Goal: Transaction & Acquisition: Purchase product/service

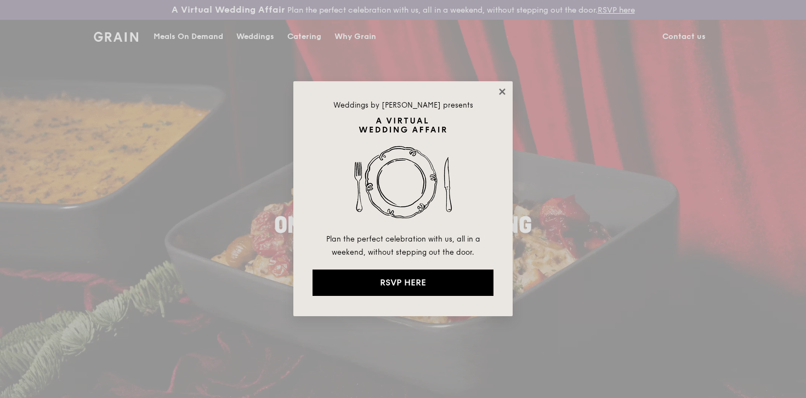
click at [504, 87] on icon at bounding box center [502, 92] width 10 height 10
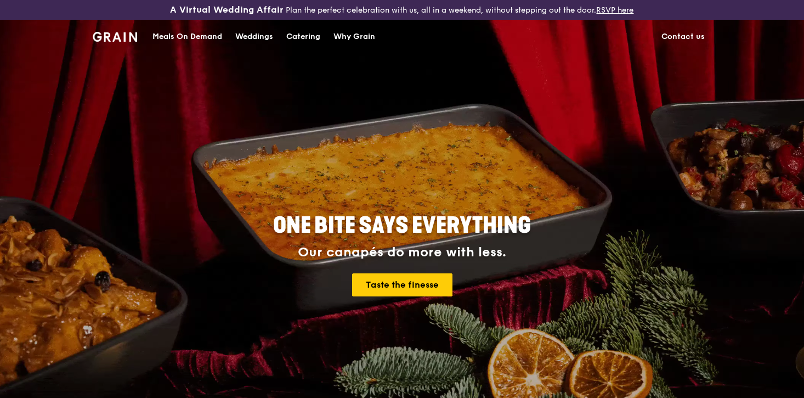
click at [205, 41] on div "Meals On Demand" at bounding box center [187, 36] width 70 height 33
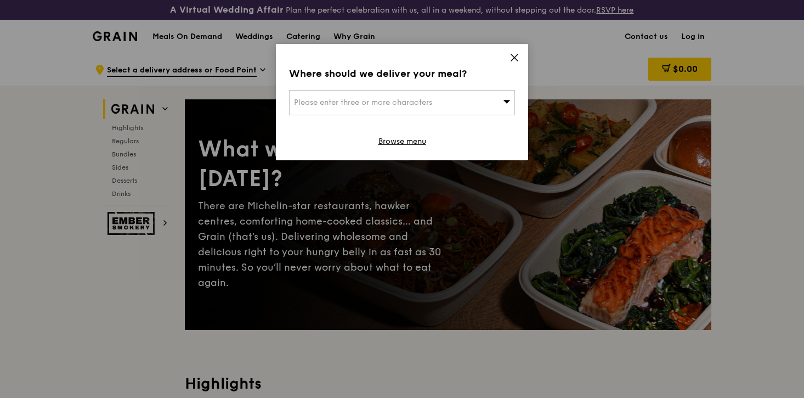
click at [470, 104] on div "Please enter three or more characters" at bounding box center [402, 102] width 226 height 25
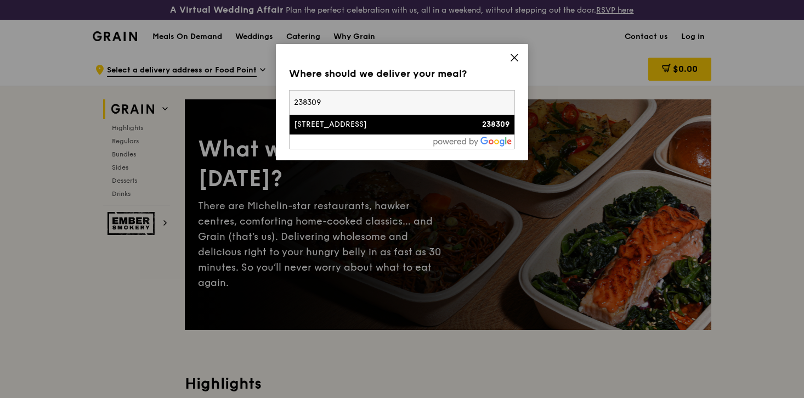
type input "238309"
click at [438, 129] on div "[STREET_ADDRESS]" at bounding box center [375, 124] width 162 height 11
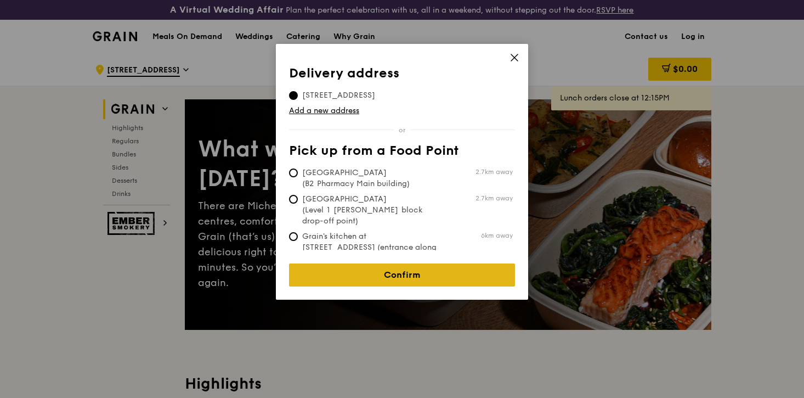
click at [419, 273] on link "Confirm" at bounding box center [402, 274] width 226 height 23
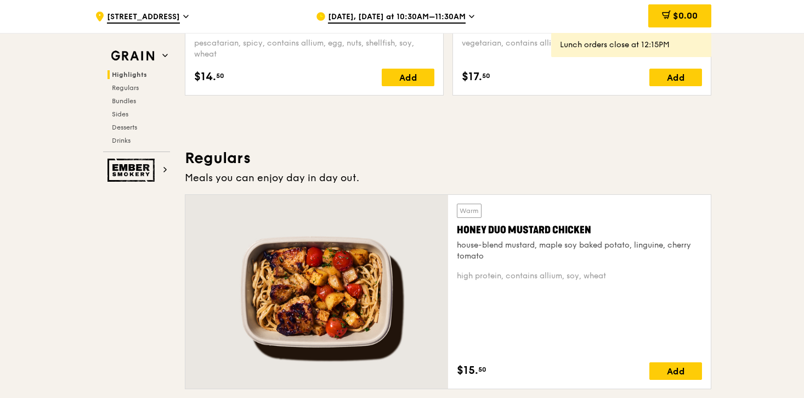
scroll to position [710, 0]
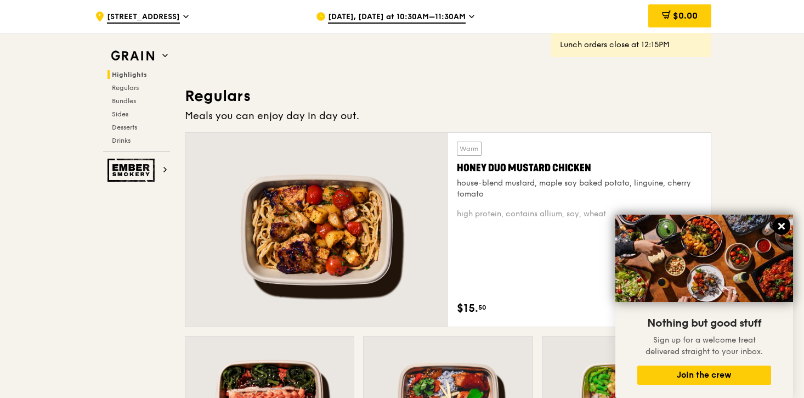
click at [780, 225] on icon at bounding box center [781, 226] width 7 height 7
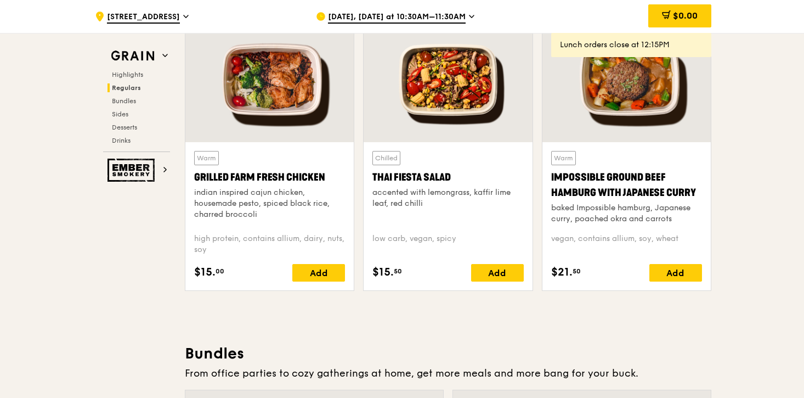
scroll to position [1220, 0]
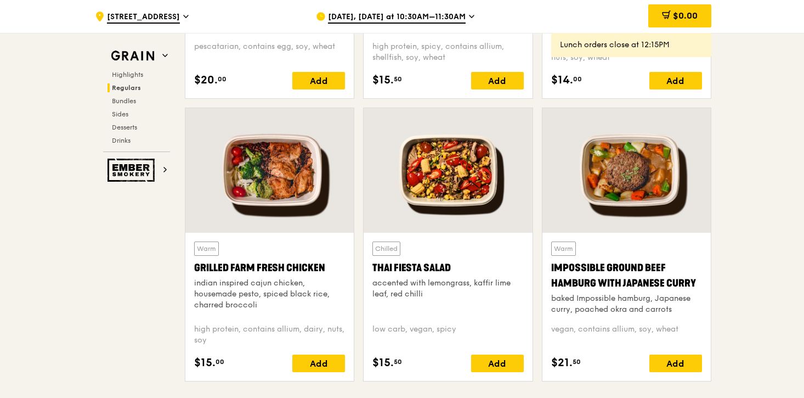
click at [470, 16] on icon at bounding box center [471, 17] width 5 height 10
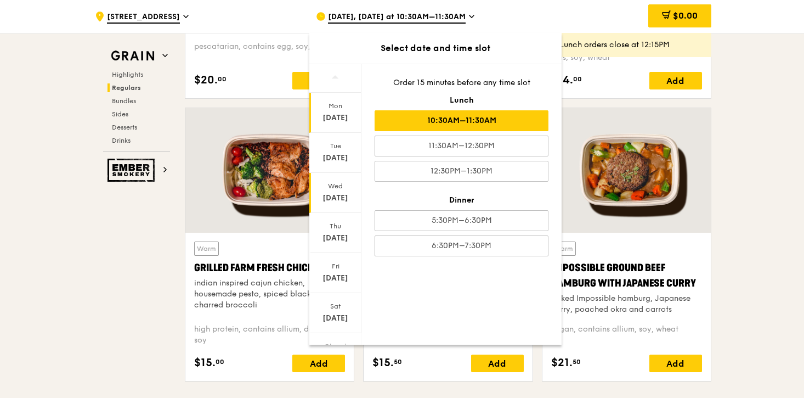
click at [339, 188] on div "Wed" at bounding box center [335, 185] width 49 height 9
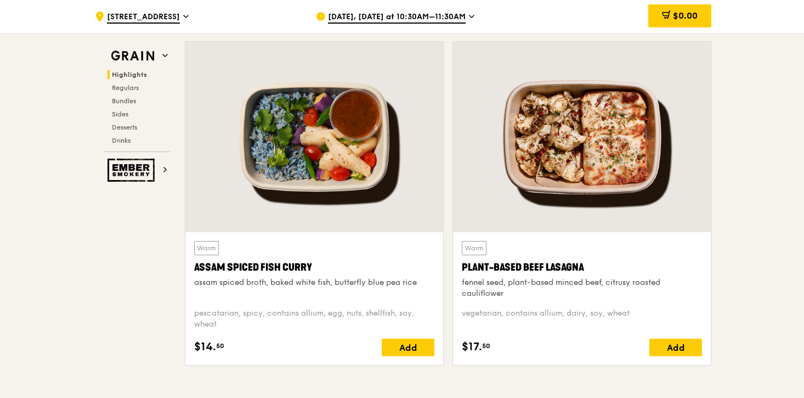
scroll to position [380, 0]
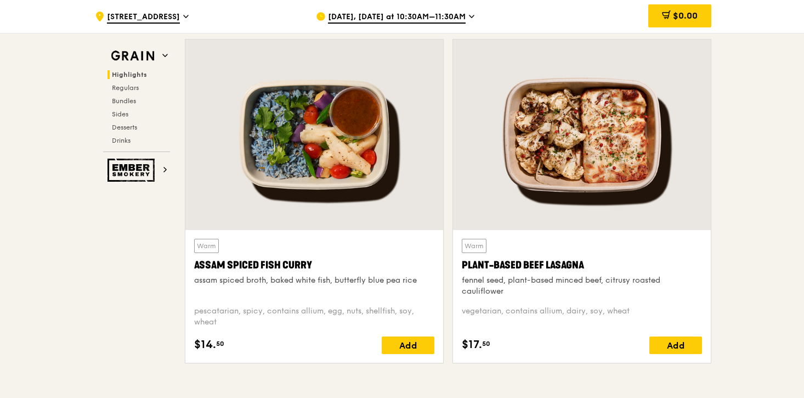
click at [369, 167] on div at bounding box center [314, 134] width 258 height 190
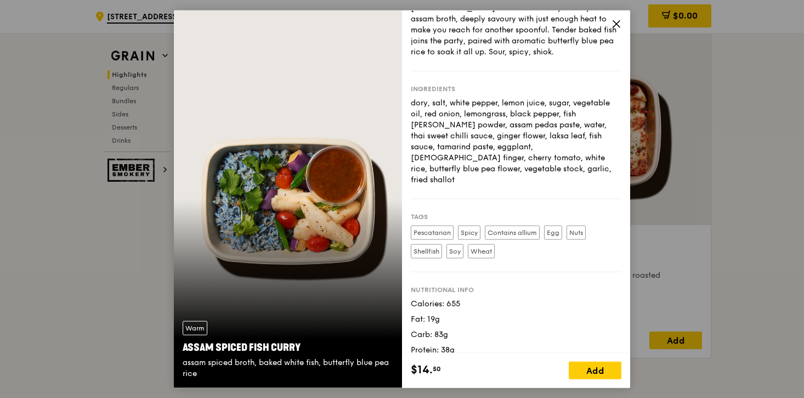
scroll to position [0, 0]
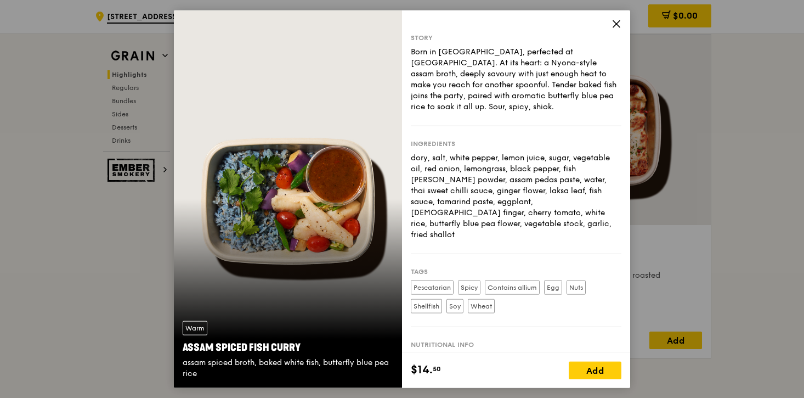
click at [617, 20] on icon at bounding box center [616, 24] width 10 height 10
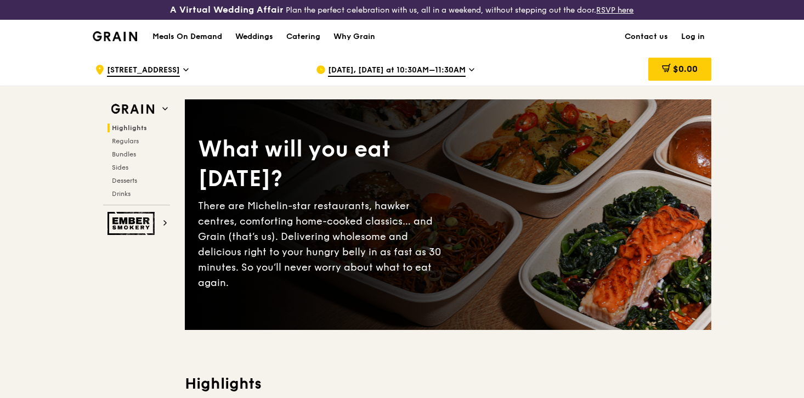
scroll to position [8, 0]
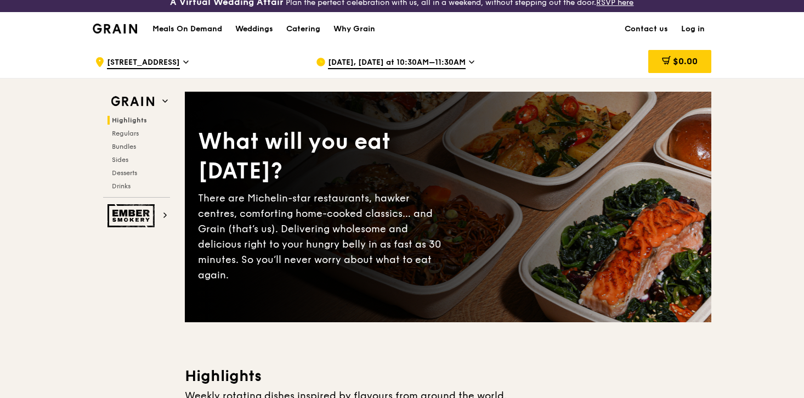
click at [464, 63] on div "[DATE], [DATE] at 10:30AM–11:30AM" at bounding box center [417, 62] width 203 height 33
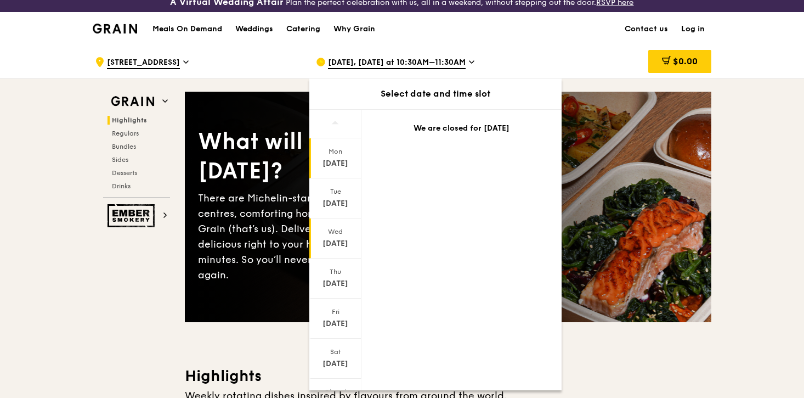
click at [338, 251] on div "[DATE]" at bounding box center [335, 238] width 52 height 40
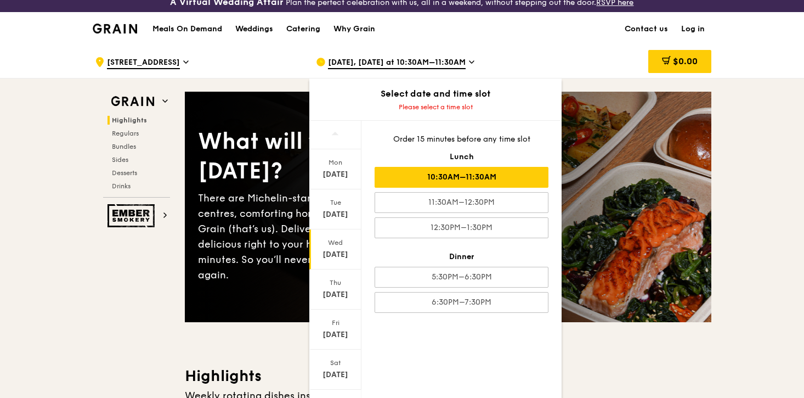
click at [521, 172] on div "10:30AM–11:30AM" at bounding box center [461, 177] width 174 height 21
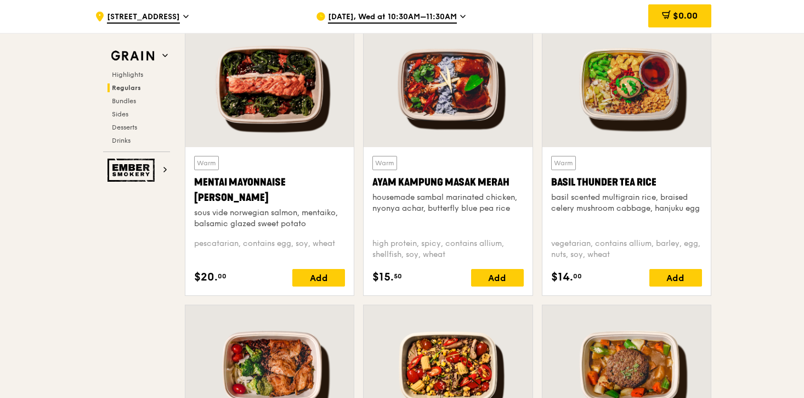
scroll to position [1030, 0]
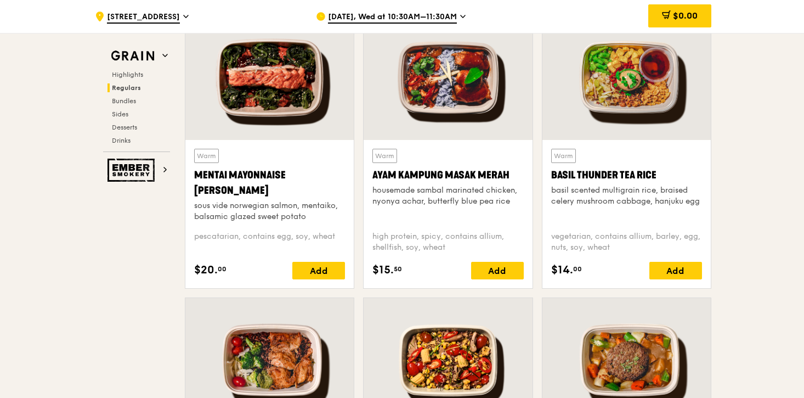
click at [625, 209] on div "Warm Basil Thunder Tea [PERSON_NAME] scented multigrain rice, braised celery mu…" at bounding box center [626, 185] width 151 height 73
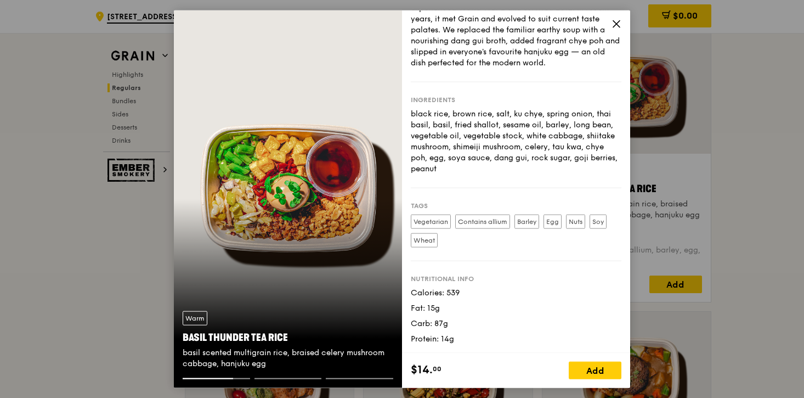
scroll to position [1007, 0]
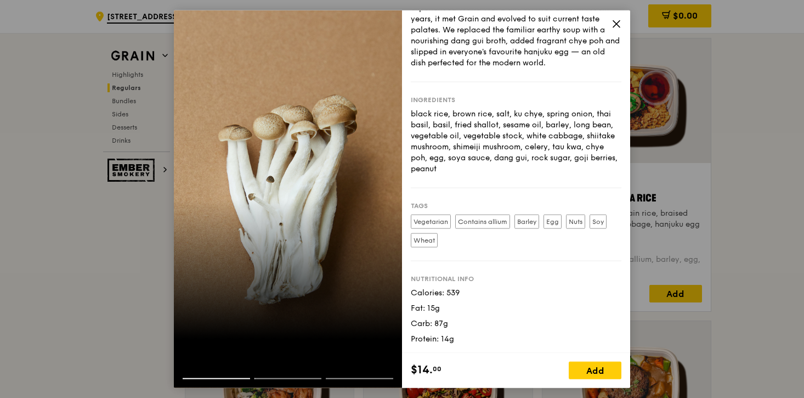
click at [616, 22] on icon at bounding box center [616, 24] width 10 height 10
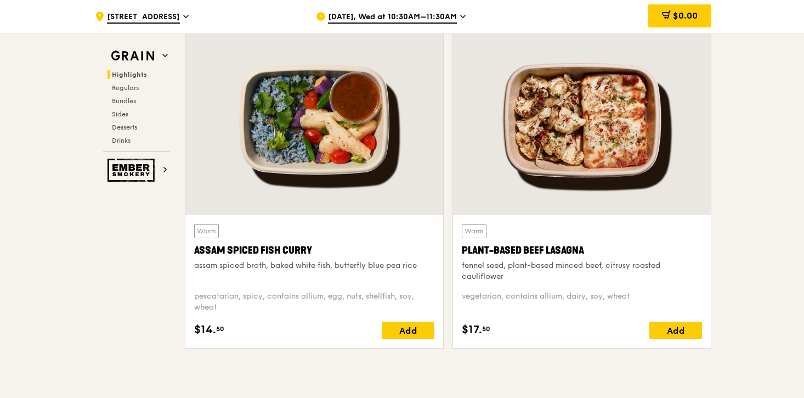
scroll to position [390, 0]
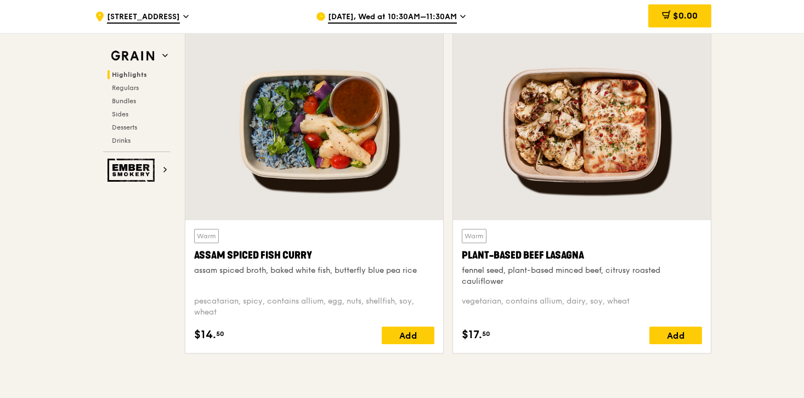
click at [347, 168] on div at bounding box center [314, 125] width 258 height 190
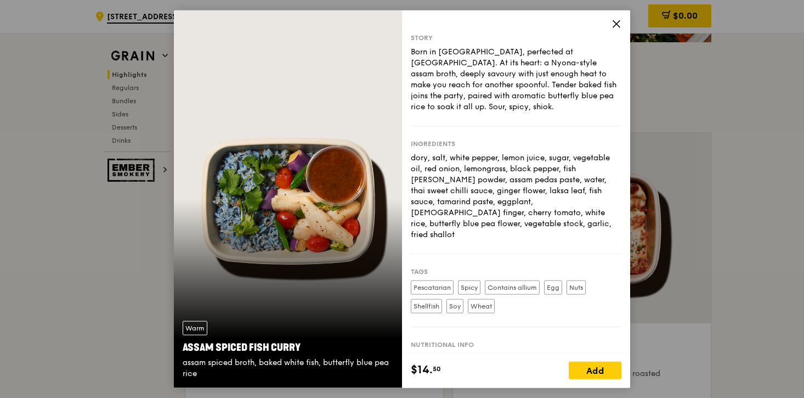
scroll to position [284, 0]
click at [616, 23] on icon at bounding box center [616, 23] width 7 height 7
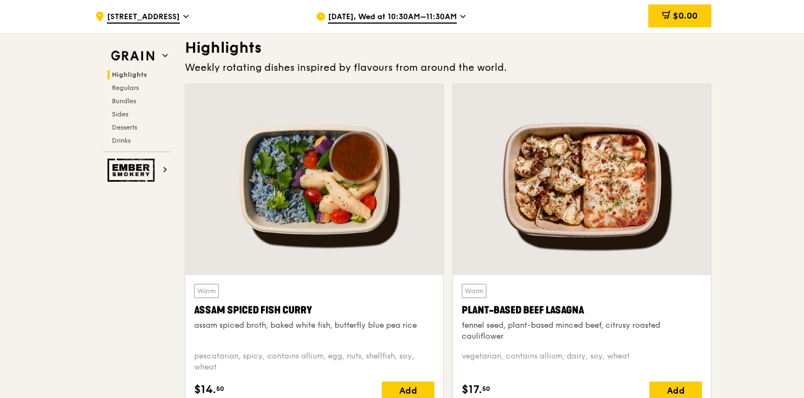
scroll to position [358, 0]
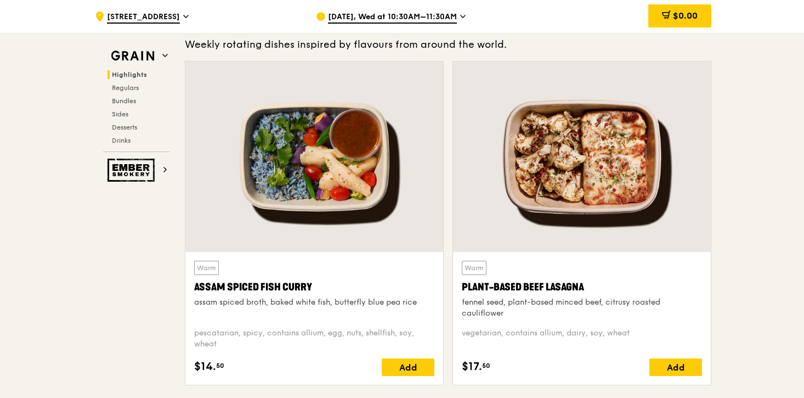
click at [402, 200] on div at bounding box center [314, 156] width 258 height 190
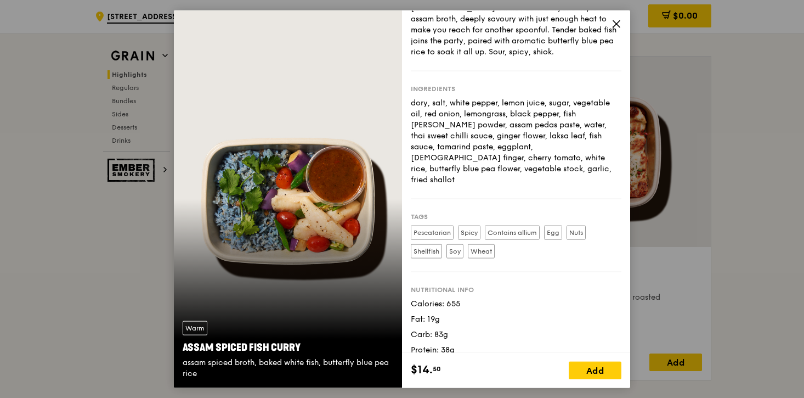
scroll to position [364, 0]
click at [606, 368] on div "Add" at bounding box center [595, 370] width 53 height 18
click at [612, 375] on span at bounding box center [613, 370] width 18 height 18
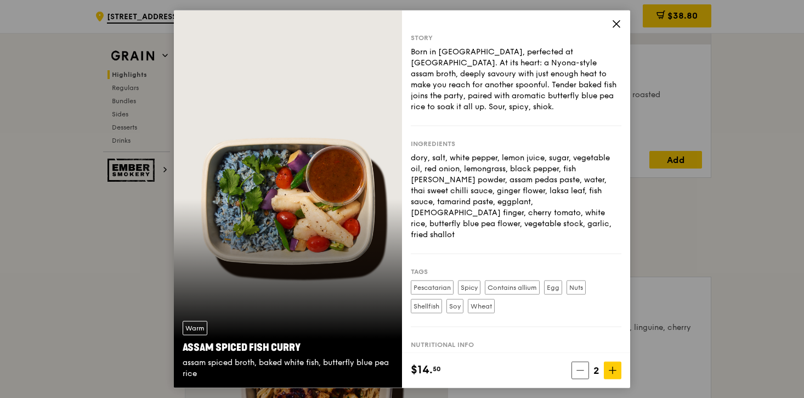
scroll to position [518, 0]
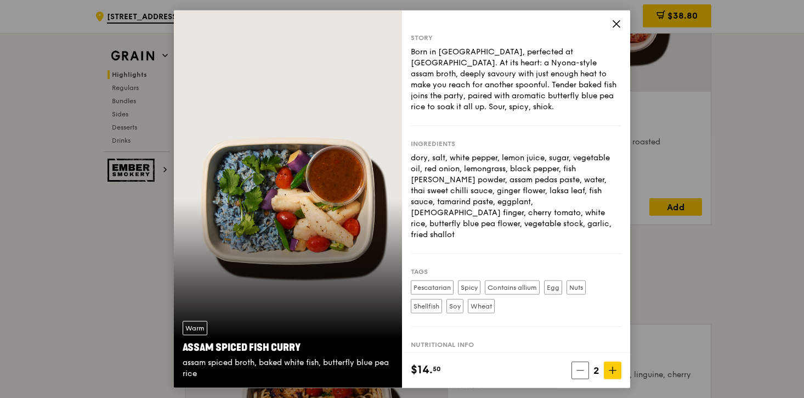
click at [615, 24] on icon at bounding box center [616, 24] width 10 height 10
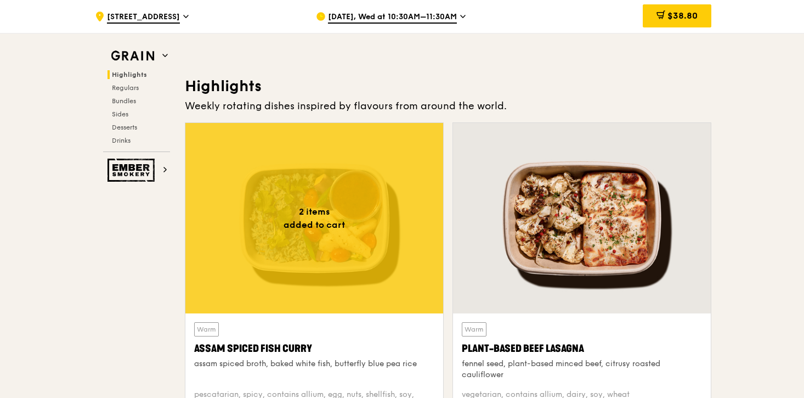
scroll to position [299, 0]
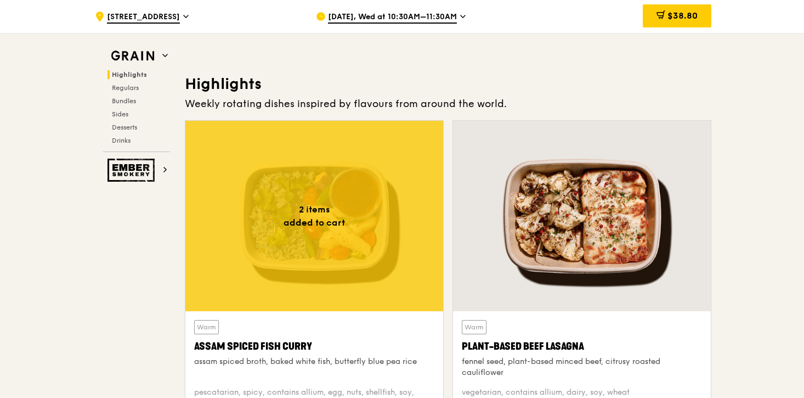
click at [461, 15] on icon at bounding box center [463, 16] width 4 height 2
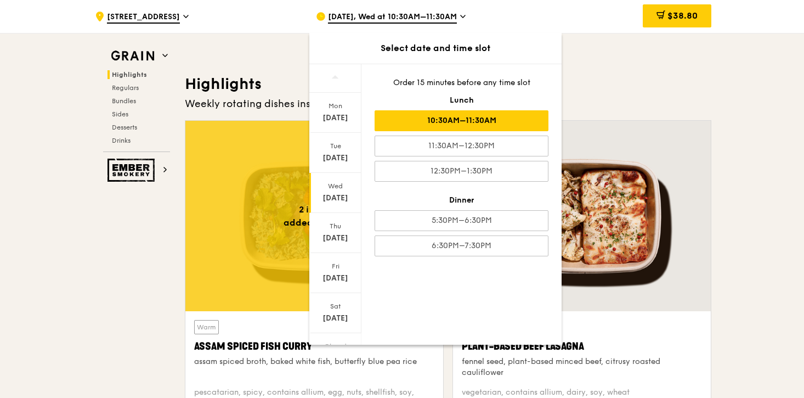
click at [500, 12] on div "[DATE], Wed at 10:30AM–11:30AM" at bounding box center [417, 16] width 203 height 33
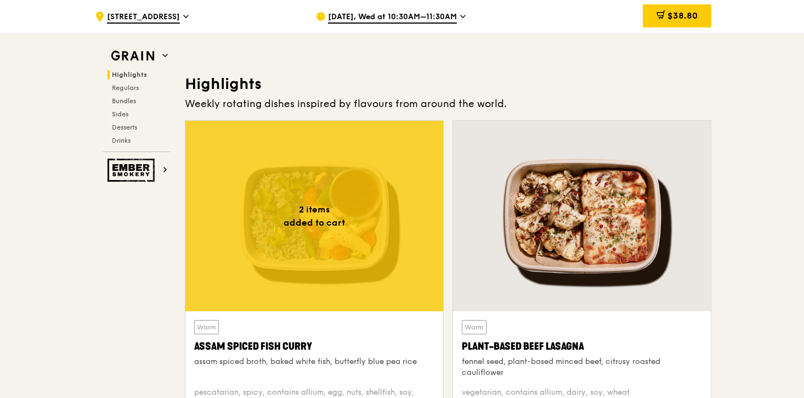
click at [437, 28] on div "[DATE], Wed at 10:30AM–11:30AM" at bounding box center [417, 16] width 203 height 33
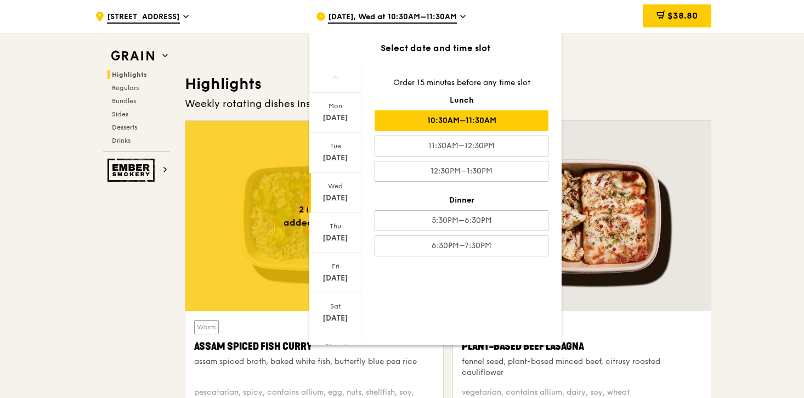
click at [475, 3] on div "[DATE], Wed at 10:30AM–11:30AM" at bounding box center [417, 16] width 203 height 33
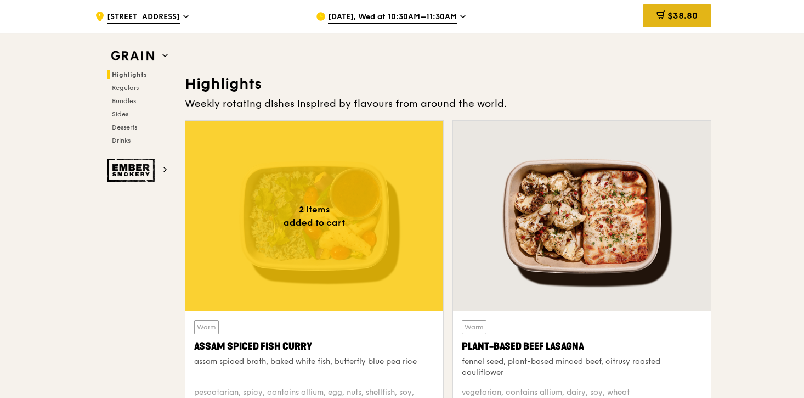
click at [684, 10] on div "$38.80" at bounding box center [677, 15] width 69 height 23
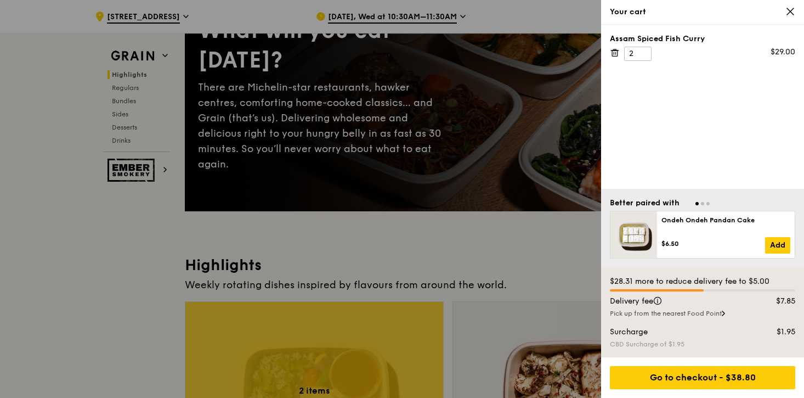
scroll to position [0, 0]
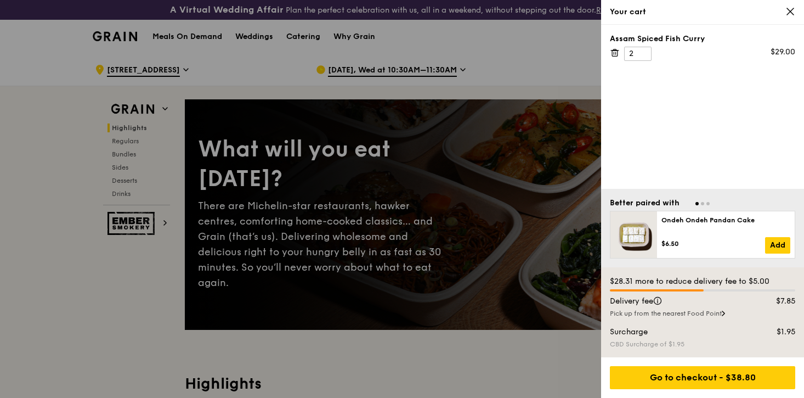
click at [791, 9] on icon at bounding box center [790, 12] width 10 height 10
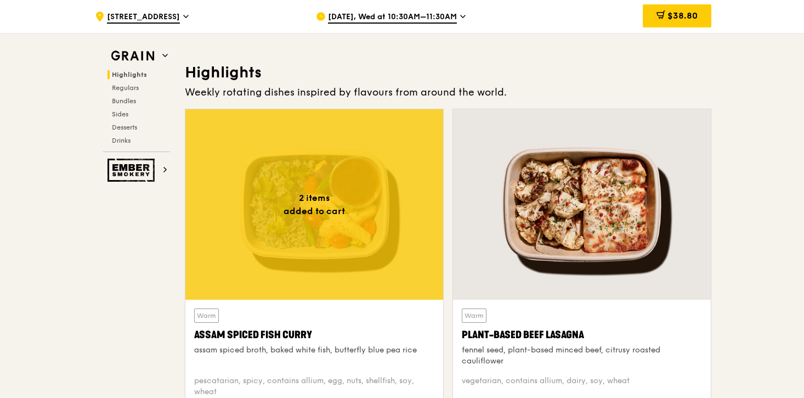
scroll to position [320, 0]
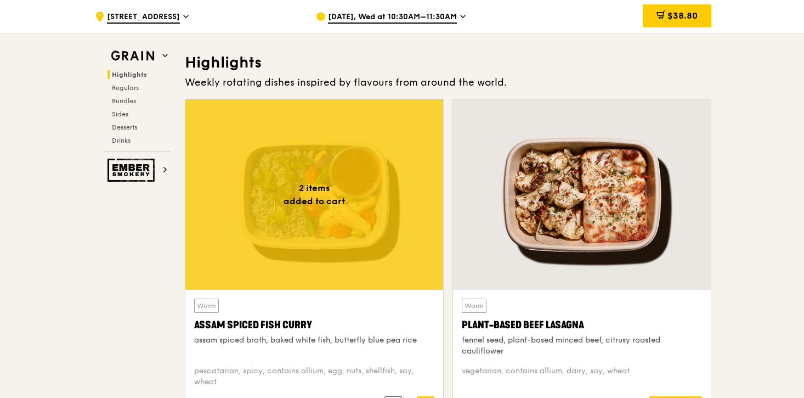
click at [339, 261] on div at bounding box center [314, 194] width 258 height 190
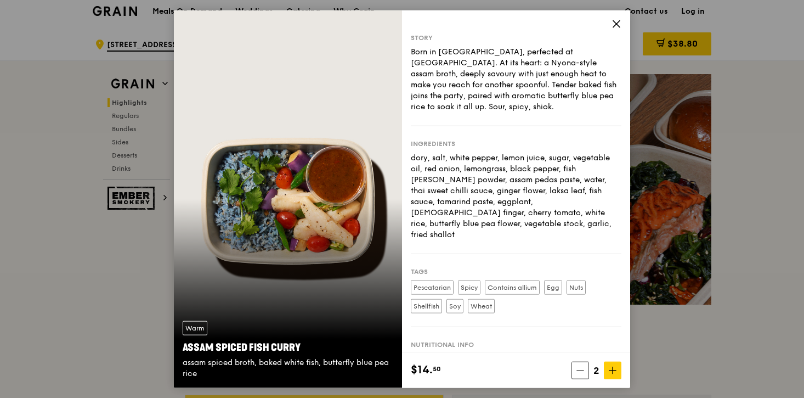
scroll to position [21, 0]
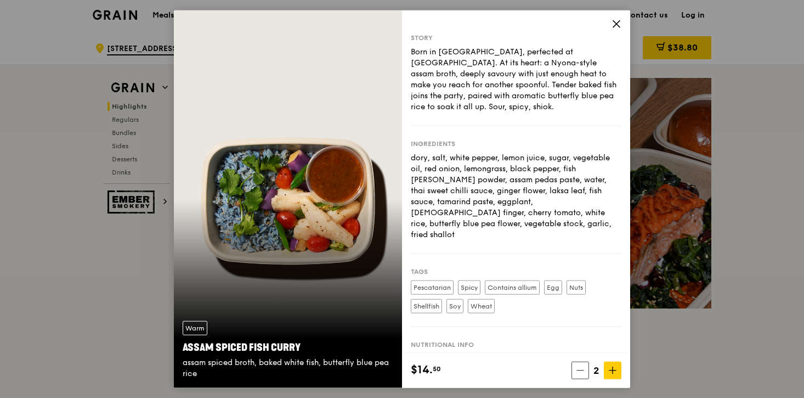
click at [616, 22] on icon at bounding box center [616, 24] width 10 height 10
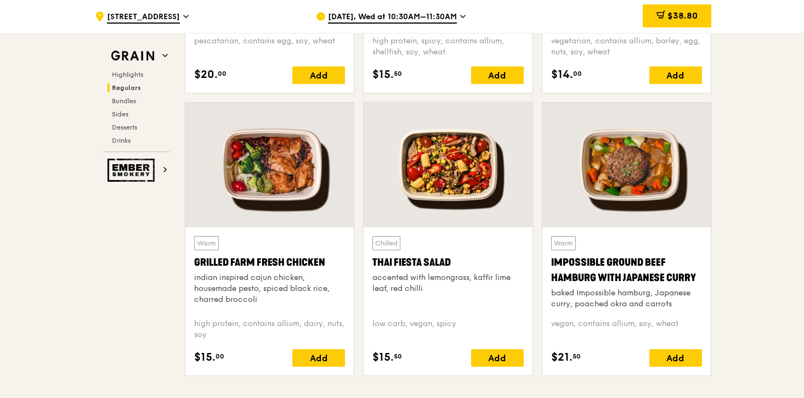
scroll to position [1224, 0]
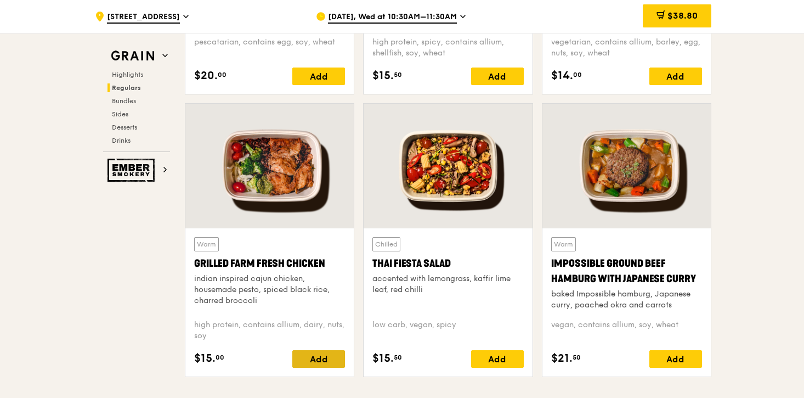
click at [321, 362] on div "Add" at bounding box center [318, 359] width 53 height 18
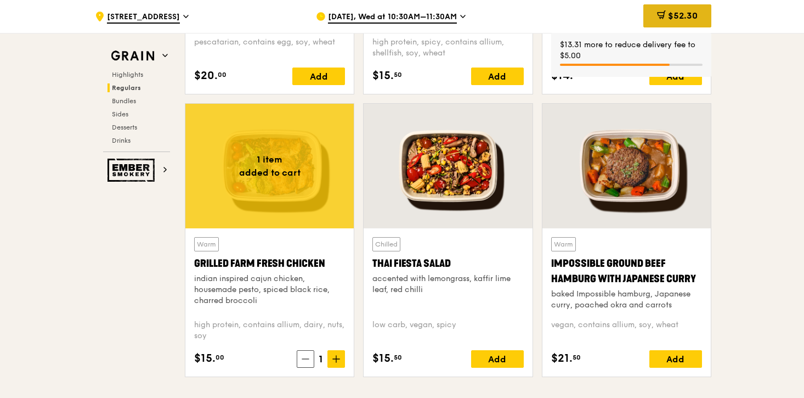
click at [688, 20] on span "$52.30" at bounding box center [683, 15] width 30 height 10
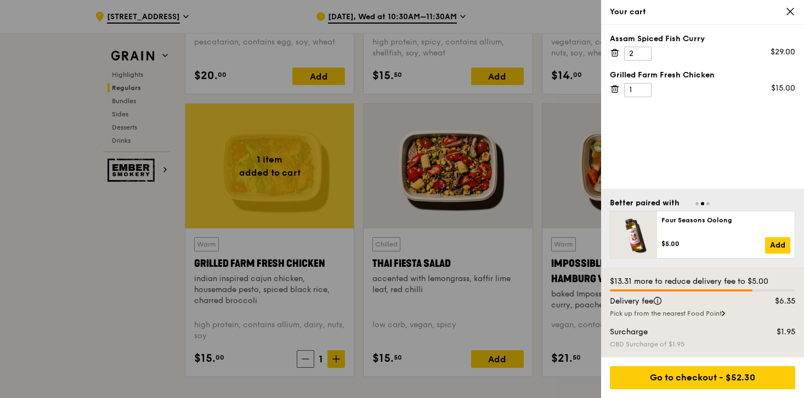
click at [790, 13] on icon at bounding box center [790, 12] width 10 height 10
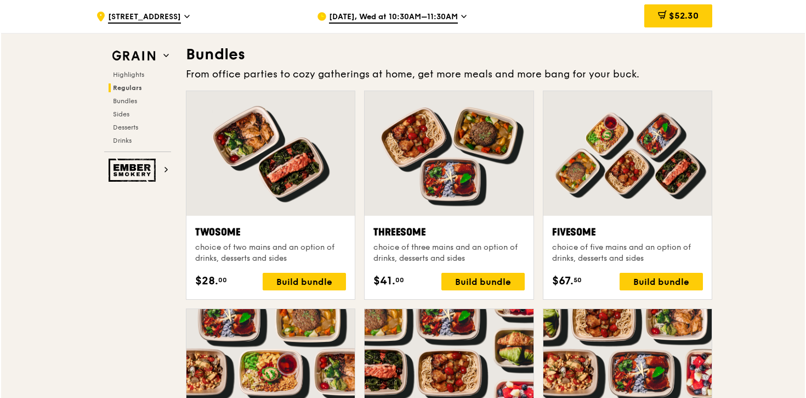
scroll to position [1611, 0]
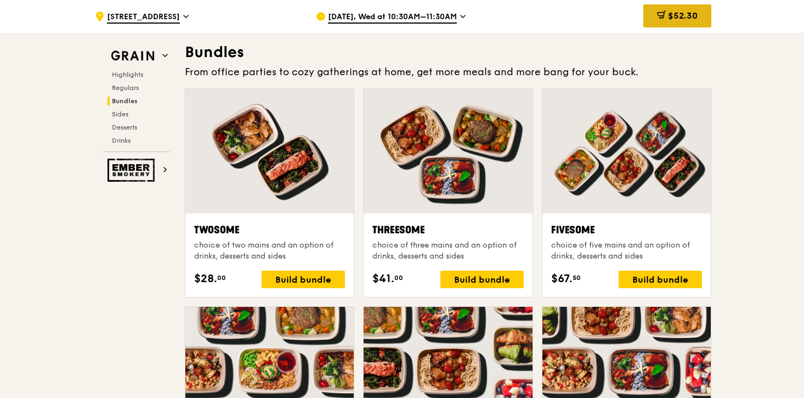
click at [705, 14] on div "$52.30" at bounding box center [677, 15] width 68 height 23
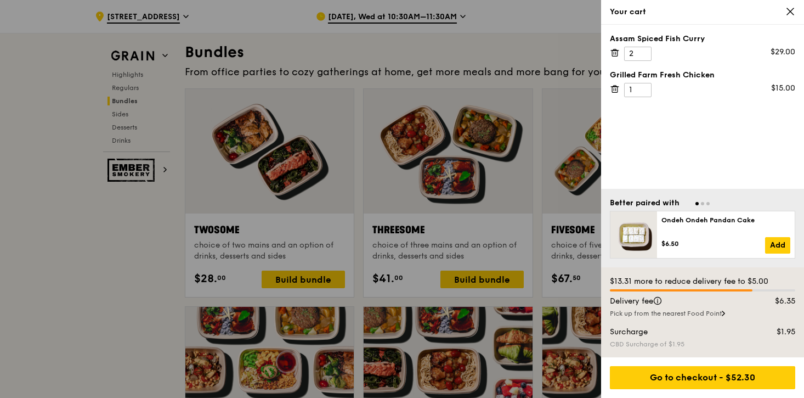
click at [510, 58] on div at bounding box center [402, 199] width 804 height 398
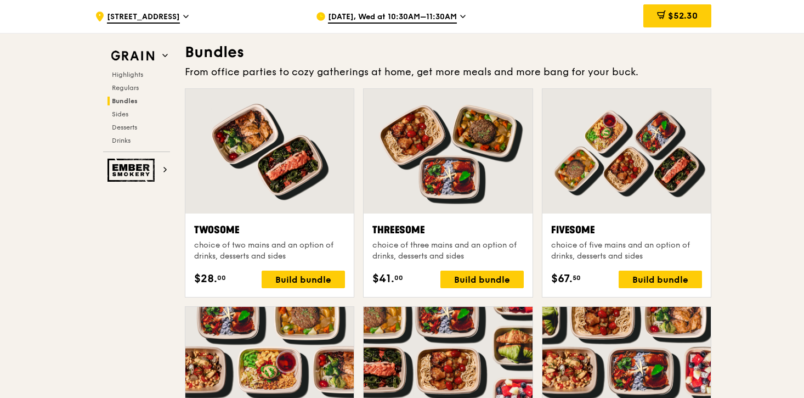
click at [465, 196] on div at bounding box center [448, 151] width 168 height 124
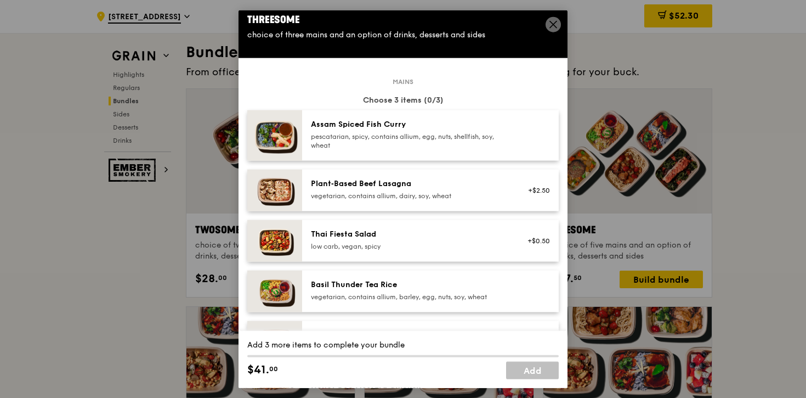
scroll to position [0, 0]
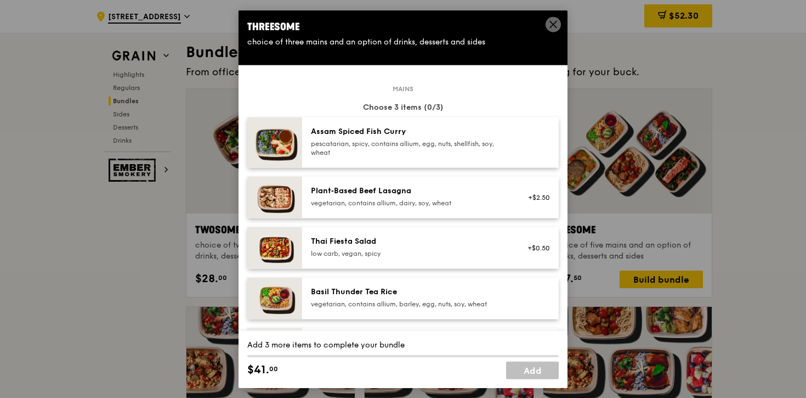
click at [502, 152] on div "pescatarian, spicy, contains allium, egg, nuts, shellfish, soy, wheat" at bounding box center [409, 148] width 197 height 18
click at [485, 151] on div "pescatarian, spicy, contains allium, egg, nuts, shellfish, soy, wheat" at bounding box center [409, 148] width 197 height 18
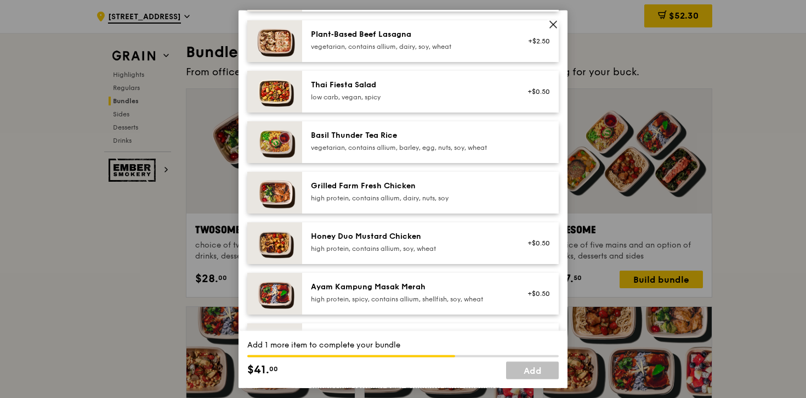
scroll to position [148, 0]
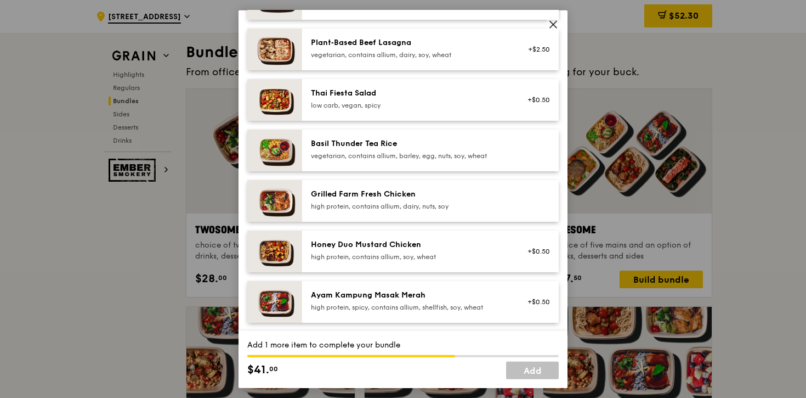
click at [462, 214] on div "Grilled Farm Fresh Chicken high protein, contains allium, dairy, nuts, soy" at bounding box center [430, 200] width 257 height 42
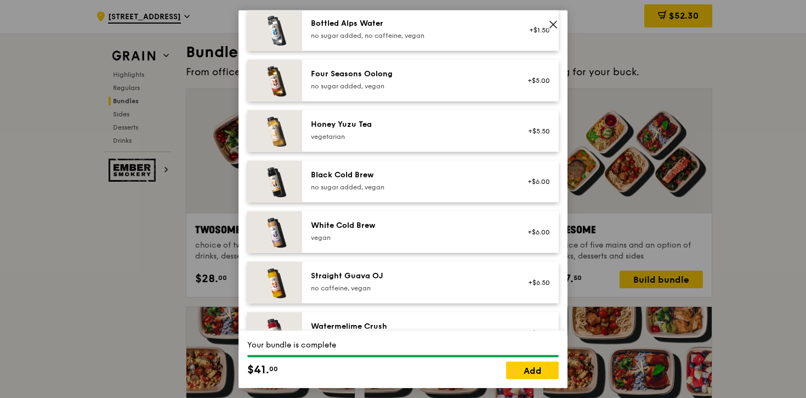
scroll to position [1316, 0]
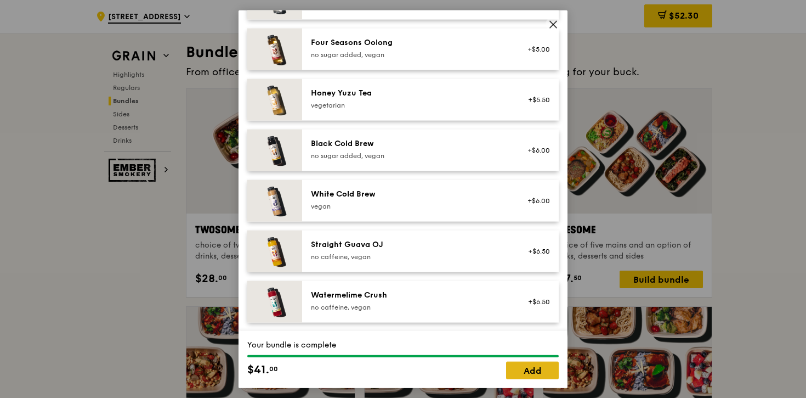
click at [525, 374] on link "Add" at bounding box center [532, 370] width 53 height 18
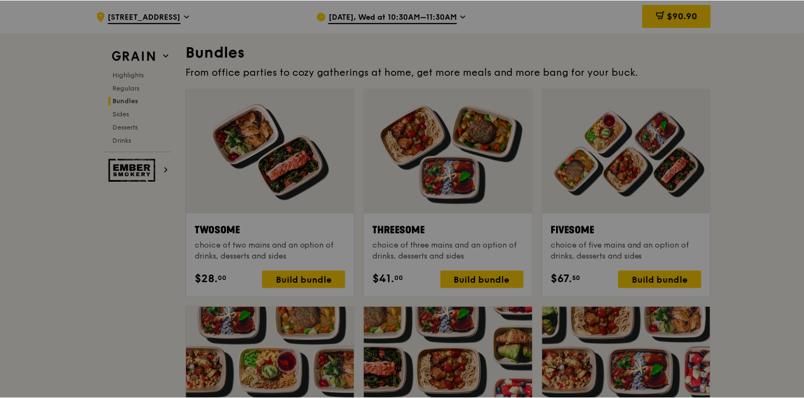
scroll to position [1611, 0]
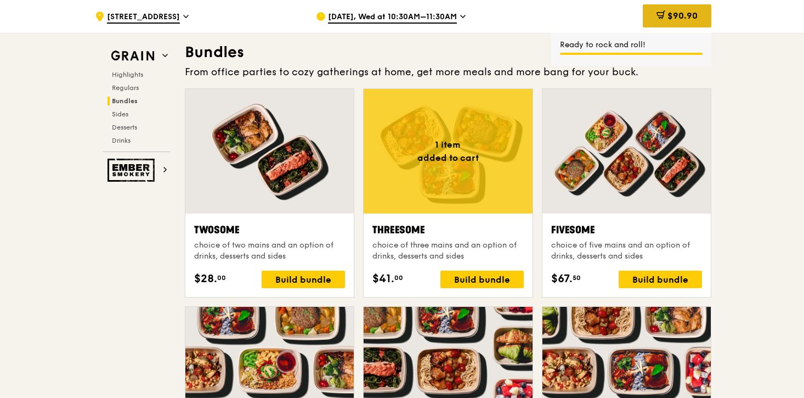
click at [691, 17] on span "$90.90" at bounding box center [682, 15] width 30 height 10
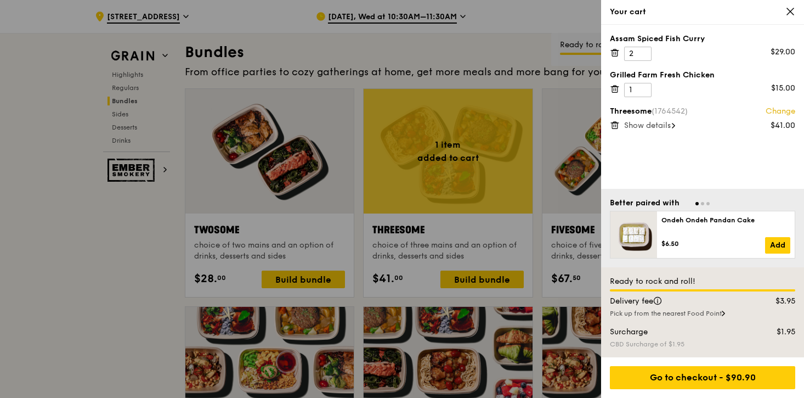
click at [612, 56] on icon at bounding box center [614, 52] width 5 height 5
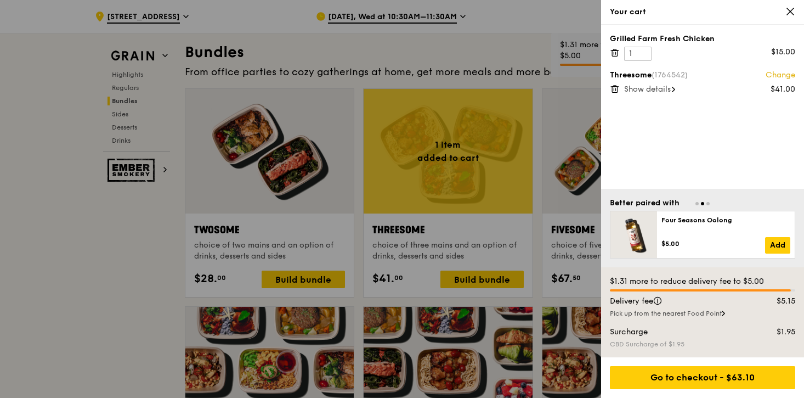
click at [612, 52] on icon at bounding box center [615, 53] width 10 height 10
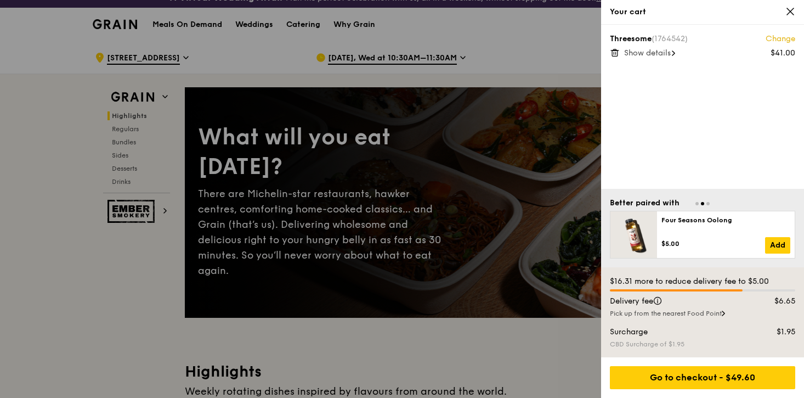
scroll to position [0, 0]
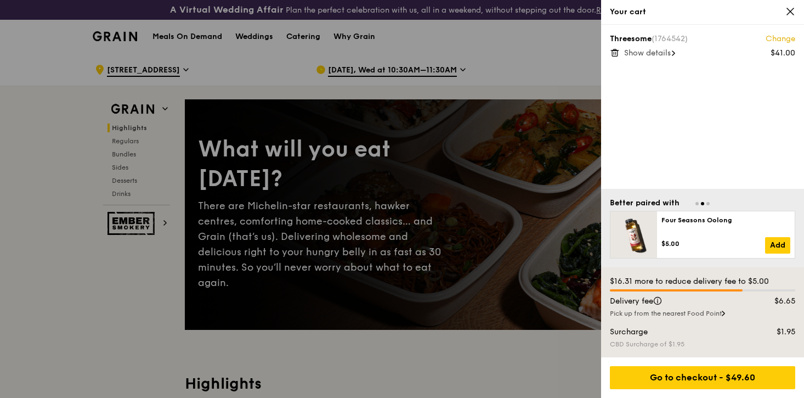
click at [793, 13] on icon at bounding box center [790, 12] width 10 height 10
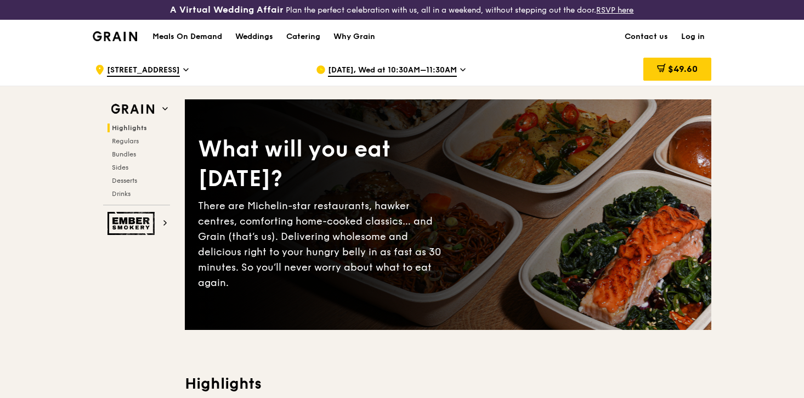
click at [460, 72] on icon at bounding box center [462, 70] width 5 height 10
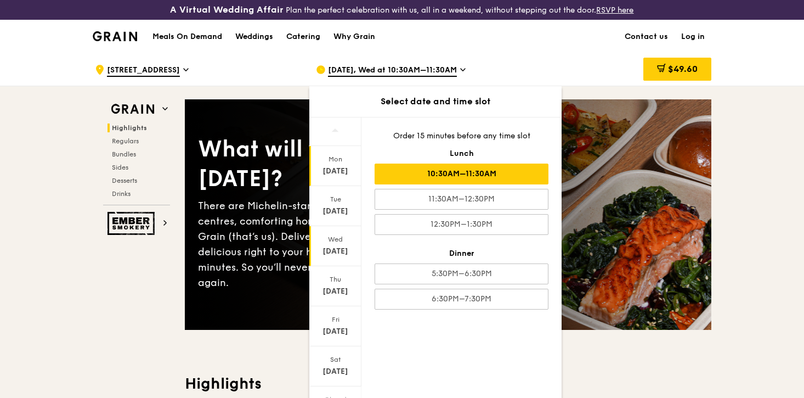
click at [331, 166] on div "[DATE]" at bounding box center [335, 171] width 49 height 11
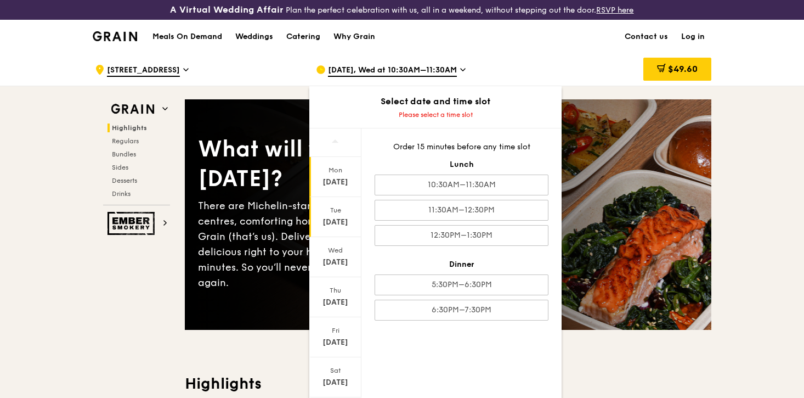
click at [332, 220] on div "[DATE]" at bounding box center [335, 222] width 49 height 11
click at [497, 49] on div "Meals On Demand Weddings Catering Why Grain Contact us Log in" at bounding box center [402, 36] width 618 height 33
